Goal: Information Seeking & Learning: Check status

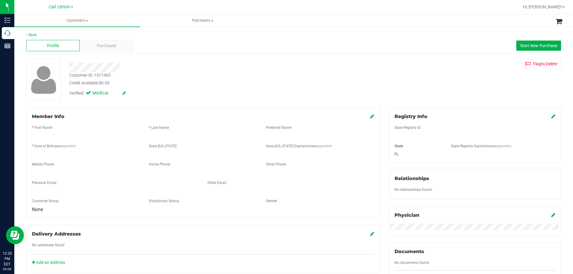
click at [0, 0] on p "Call Center" at bounding box center [0, 0] width 0 height 0
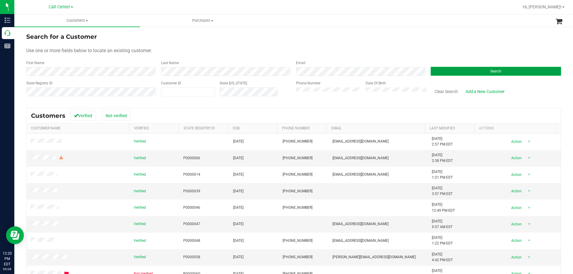
click at [457, 72] on button "Search" at bounding box center [496, 71] width 130 height 9
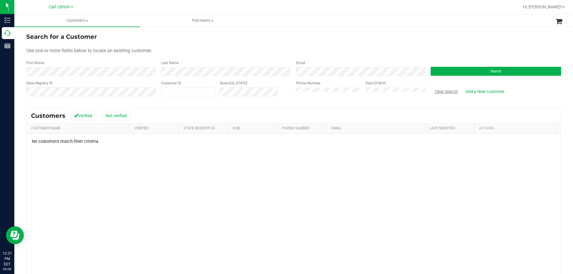
click at [433, 91] on button "Clear Search" at bounding box center [446, 92] width 31 height 10
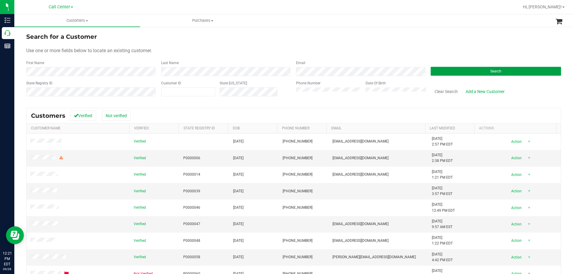
click at [445, 73] on button "Search" at bounding box center [496, 71] width 130 height 9
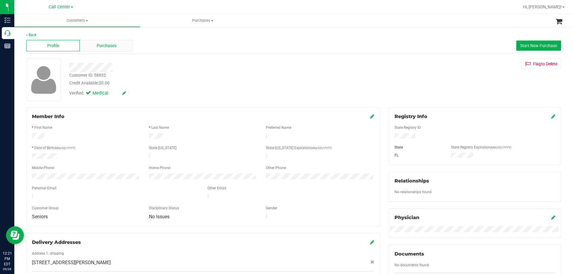
click at [118, 48] on div "Purchases" at bounding box center [106, 45] width 53 height 11
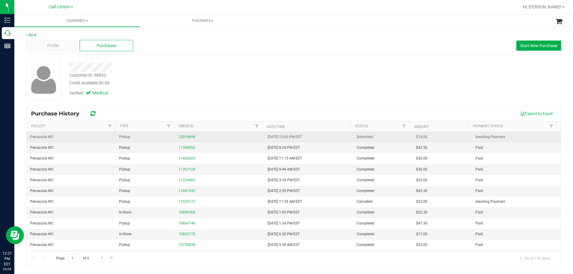
click at [187, 135] on div "12019694" at bounding box center [220, 137] width 82 height 6
click at [185, 138] on link "12019694" at bounding box center [187, 137] width 17 height 4
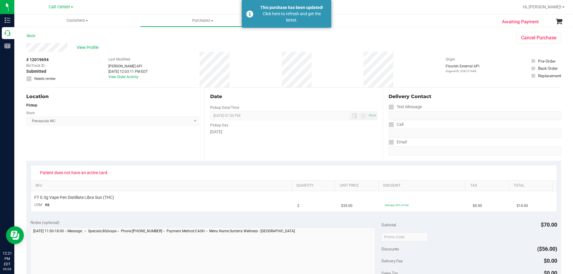
click at [232, 69] on div "# 12019694 BioTrack ID: - Submitted Needs review Last Modified [PERSON_NAME] AP…" at bounding box center [293, 70] width 535 height 36
click at [280, 16] on div "Click here to refresh and get the latest." at bounding box center [292, 17] width 70 height 13
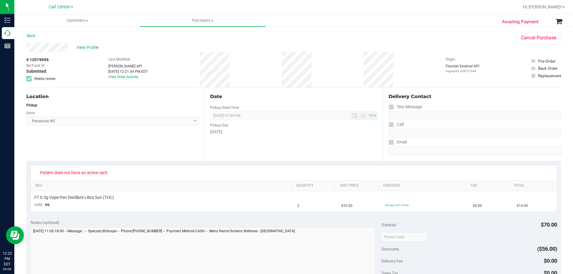
type textarea "[DATE] 11:00-18:00 -- Message: -- Specials:80dvape -- Phone:[PHONE_NUMBER] -- P…"
click at [88, 46] on span "View Profile" at bounding box center [89, 47] width 24 height 6
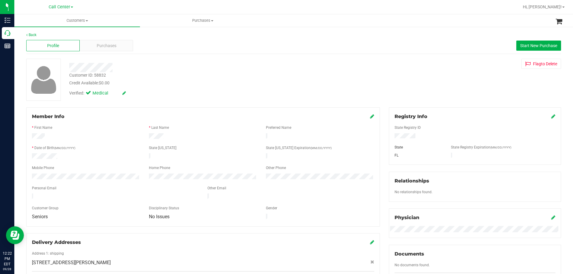
click at [96, 77] on div "Customer ID: 58832" at bounding box center [87, 75] width 37 height 6
copy div "58832"
click at [103, 41] on div "Purchases" at bounding box center [106, 45] width 53 height 11
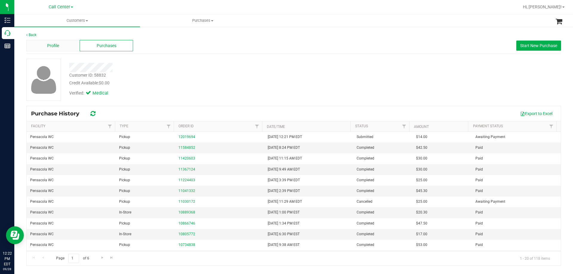
click at [67, 44] on div "Profile" at bounding box center [52, 45] width 53 height 11
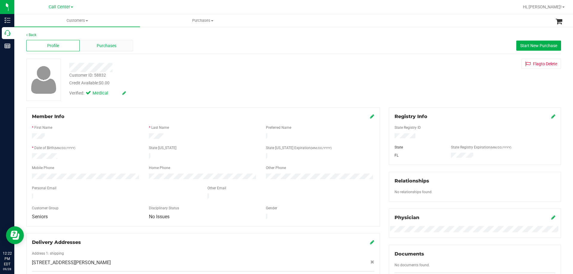
click at [106, 46] on span "Purchases" at bounding box center [107, 46] width 20 height 6
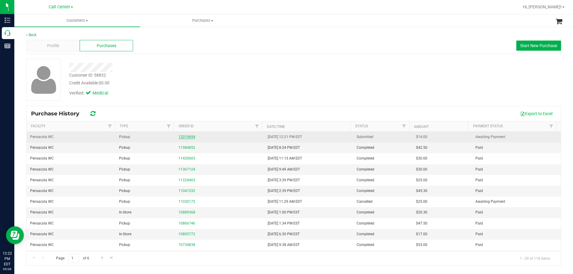
click at [187, 137] on link "12019694" at bounding box center [187, 137] width 17 height 4
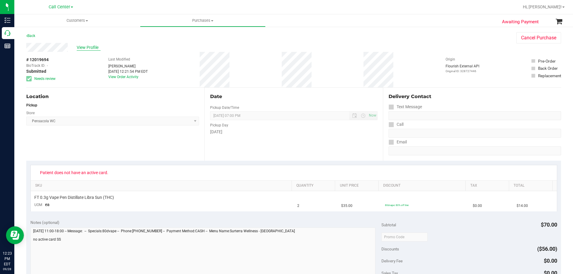
click at [91, 48] on span "View Profile" at bounding box center [89, 47] width 24 height 6
